Goal: Communication & Community: Answer question/provide support

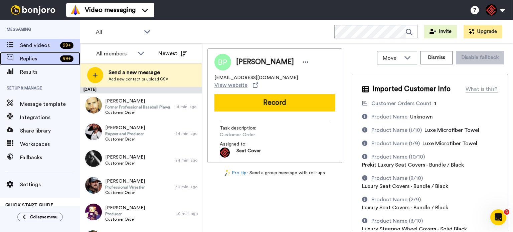
click at [11, 54] on icon at bounding box center [10, 57] width 7 height 7
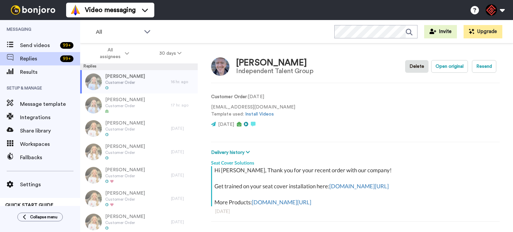
scroll to position [23, 0]
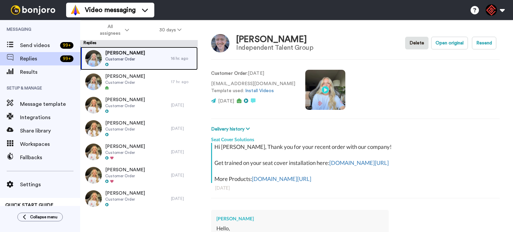
click at [152, 56] on div "Peter Dowling Customer Order" at bounding box center [125, 58] width 91 height 23
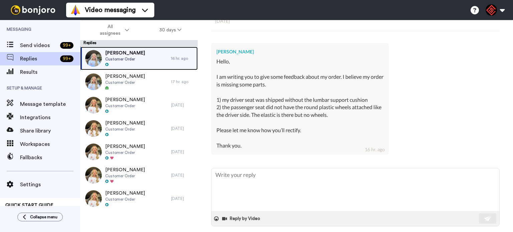
scroll to position [197, 0]
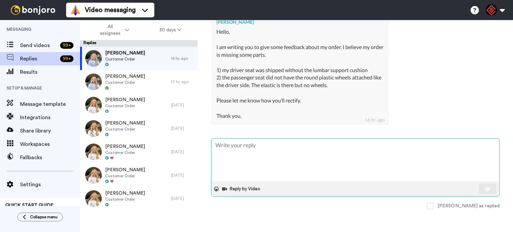
click at [287, 150] on textarea at bounding box center [355, 160] width 288 height 43
click at [285, 149] on textarea at bounding box center [355, 160] width 288 height 43
paste textarea "Hi Peter, Thank you for reaching out and for sharing this feedback with us. I s…"
type textarea "x"
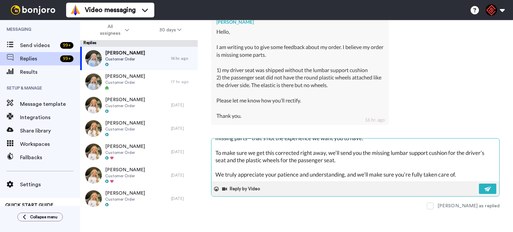
scroll to position [0, 0]
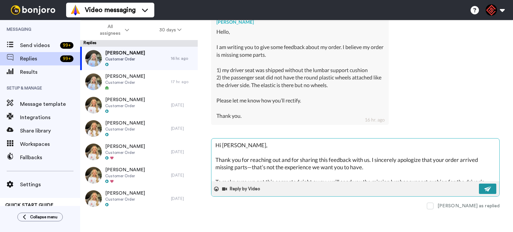
type textarea "Hi Peter, Thank you for reaching out and for sharing this feedback with us. I s…"
click at [490, 187] on button at bounding box center [487, 189] width 17 height 10
type textarea "x"
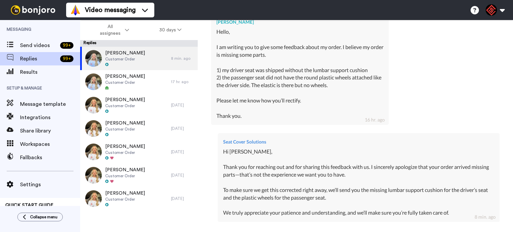
type textarea "x"
